Goal: Navigation & Orientation: Find specific page/section

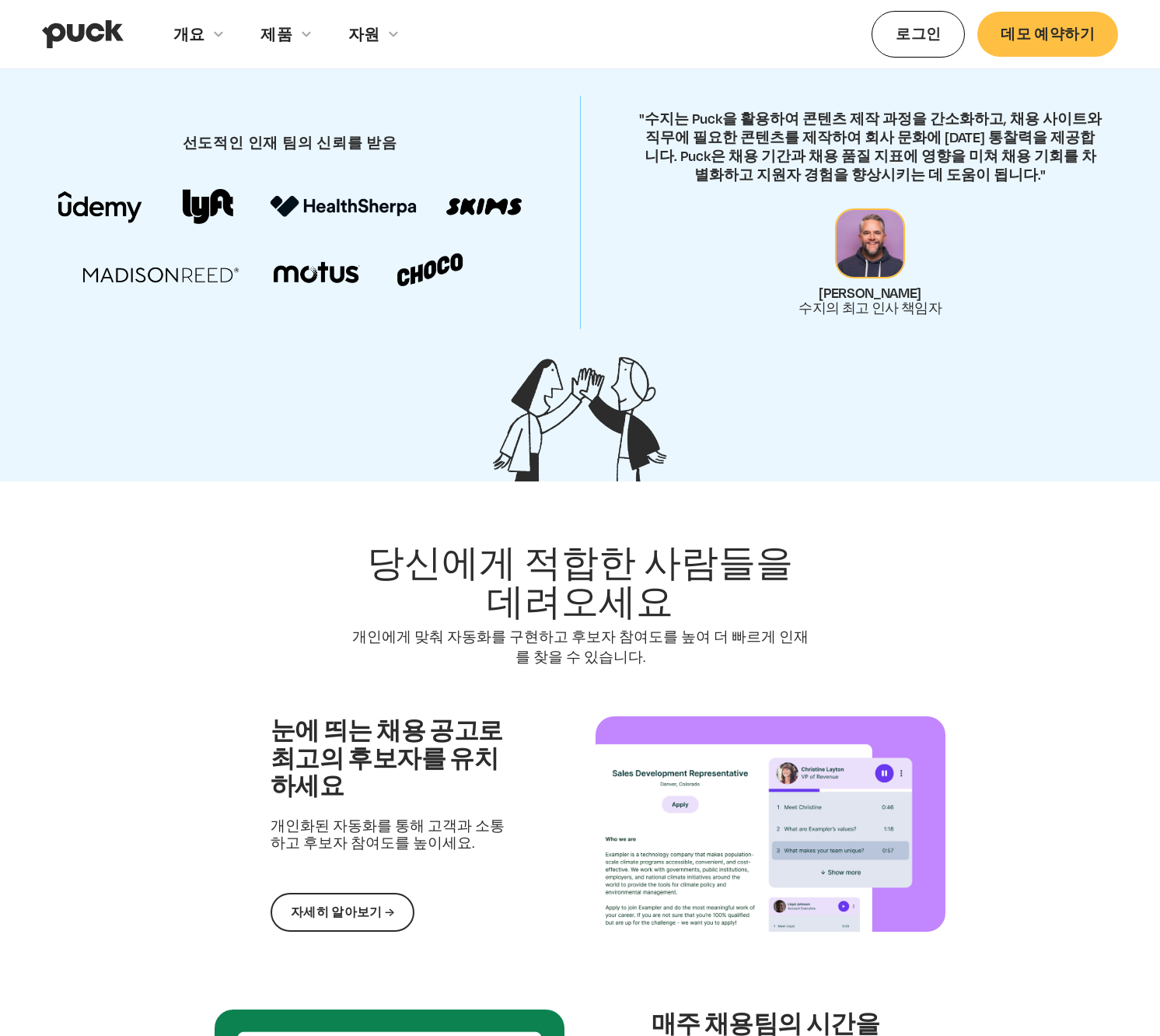
scroll to position [1000, 0]
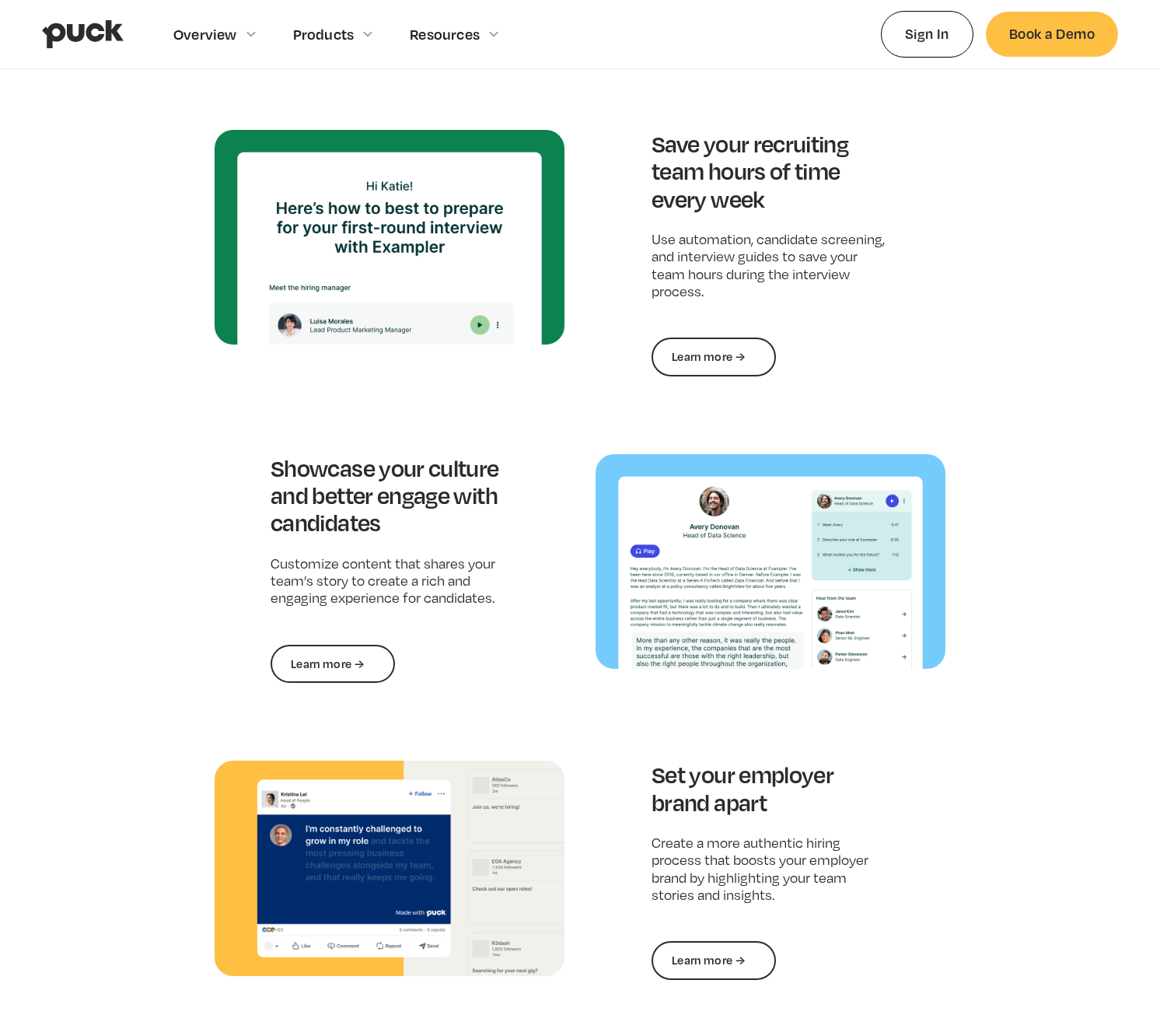
scroll to position [1435, 0]
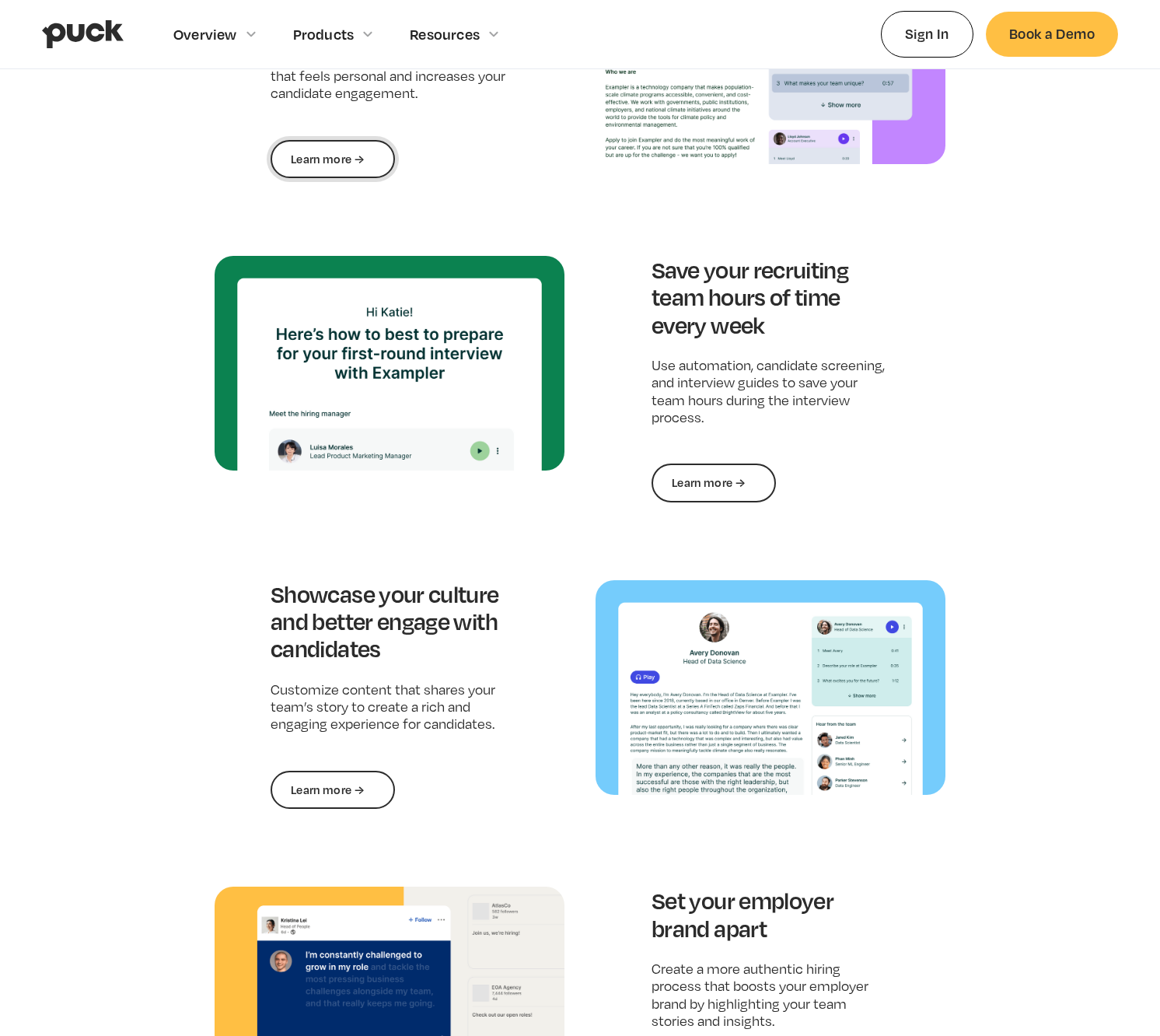
click at [353, 162] on link "Learn more →" at bounding box center [333, 159] width 124 height 38
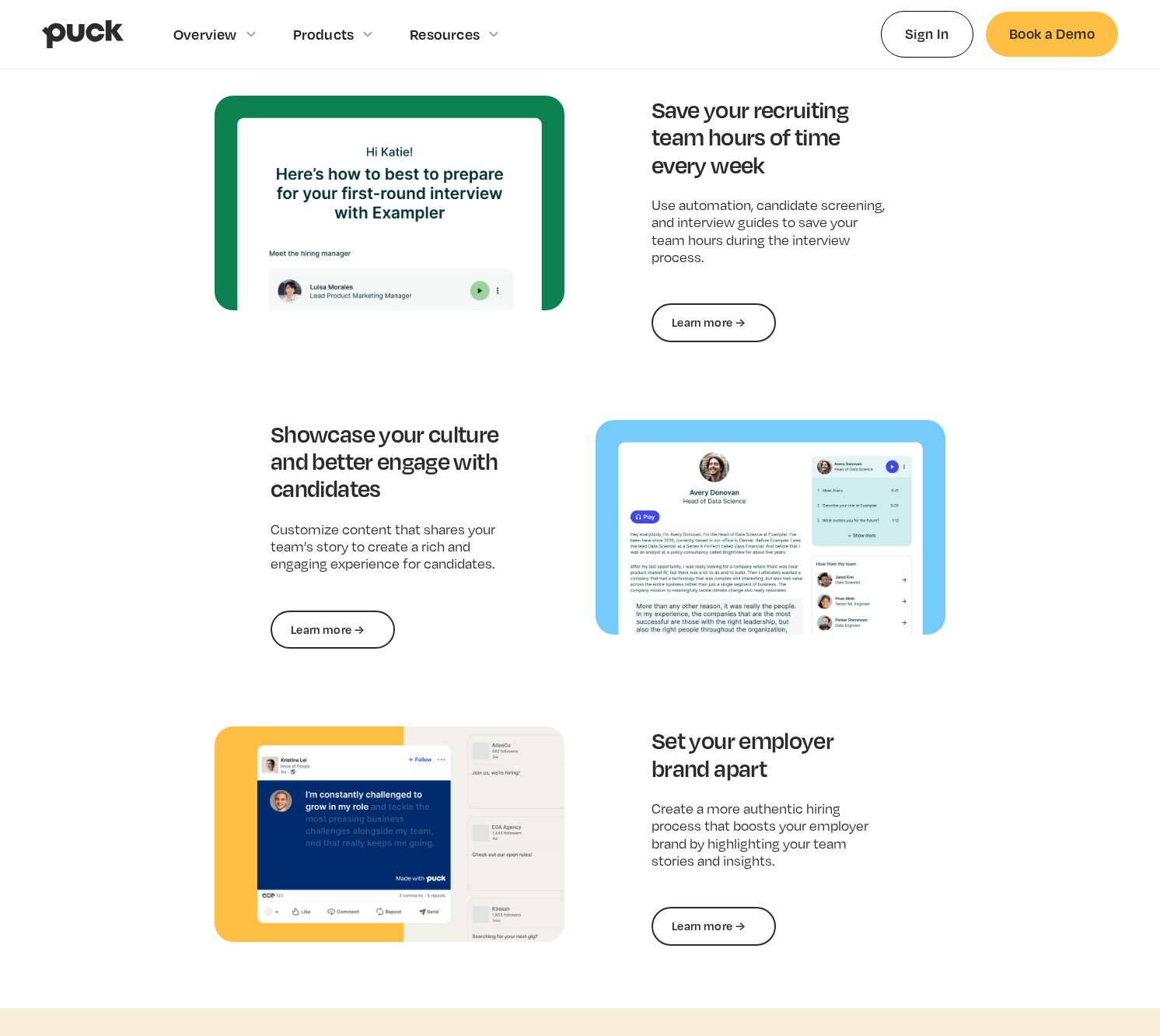
scroll to position [1327, 0]
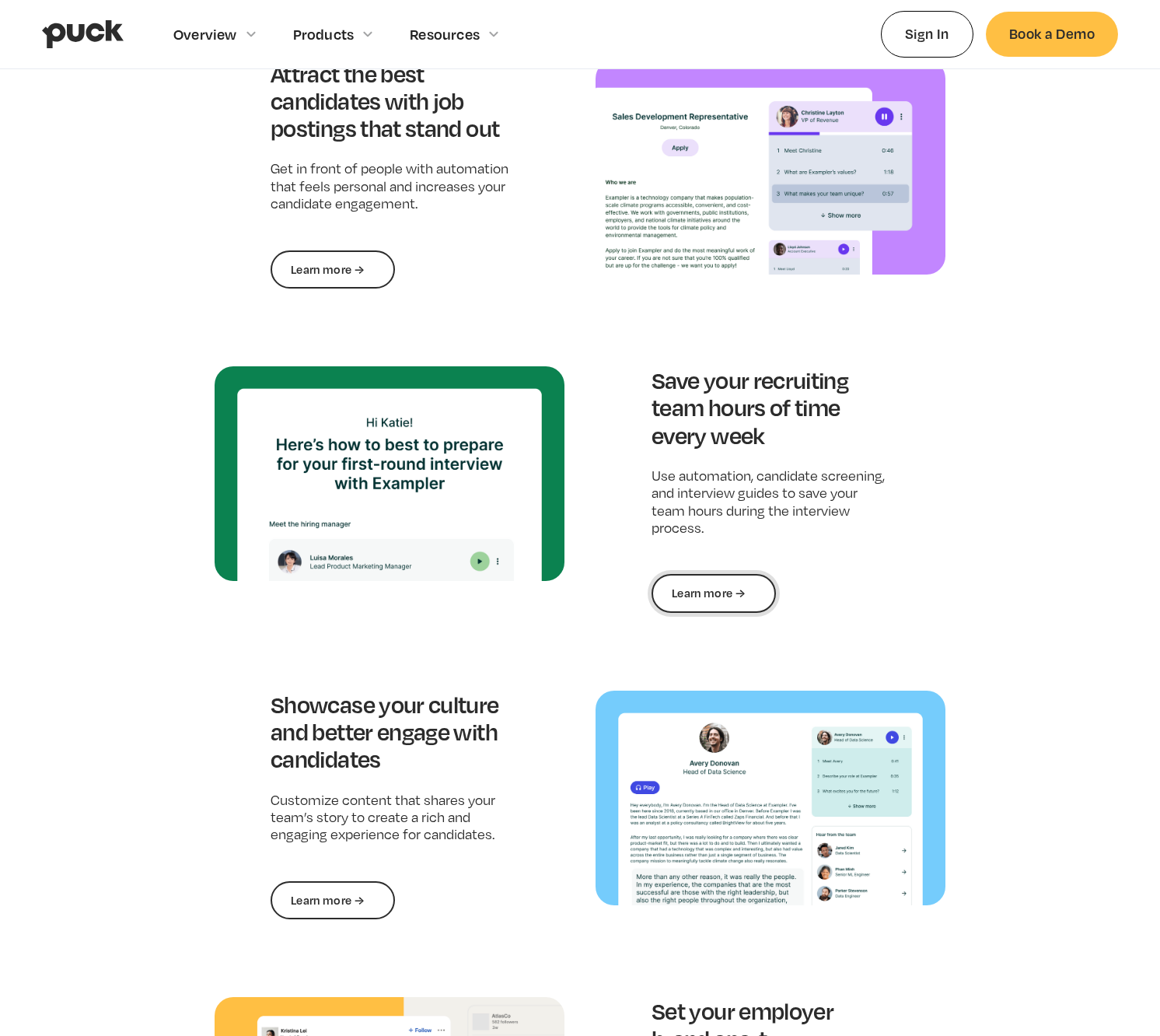
click at [718, 581] on link "Learn more →" at bounding box center [714, 593] width 124 height 38
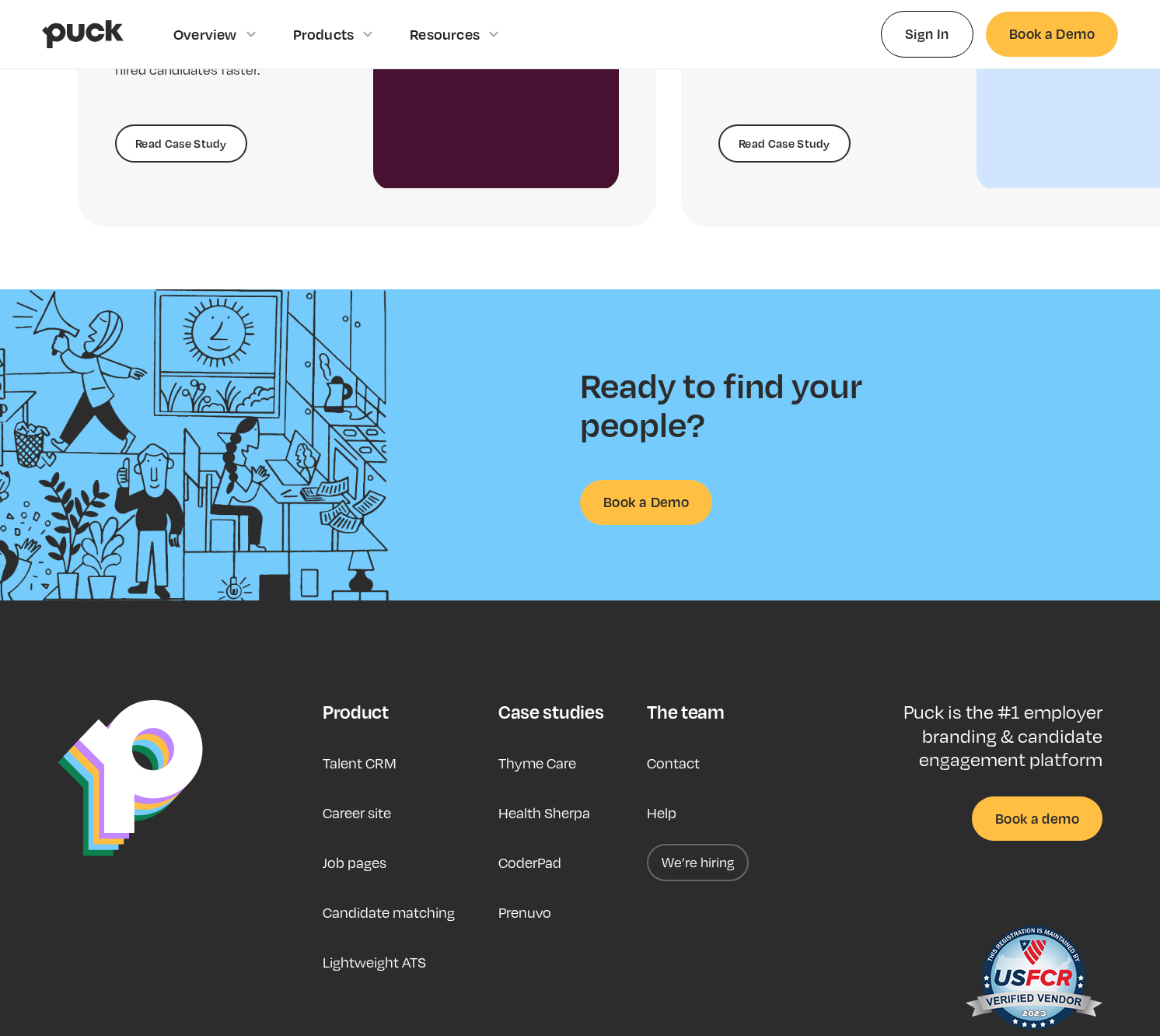
scroll to position [3601, 0]
